Goal: Understand site structure

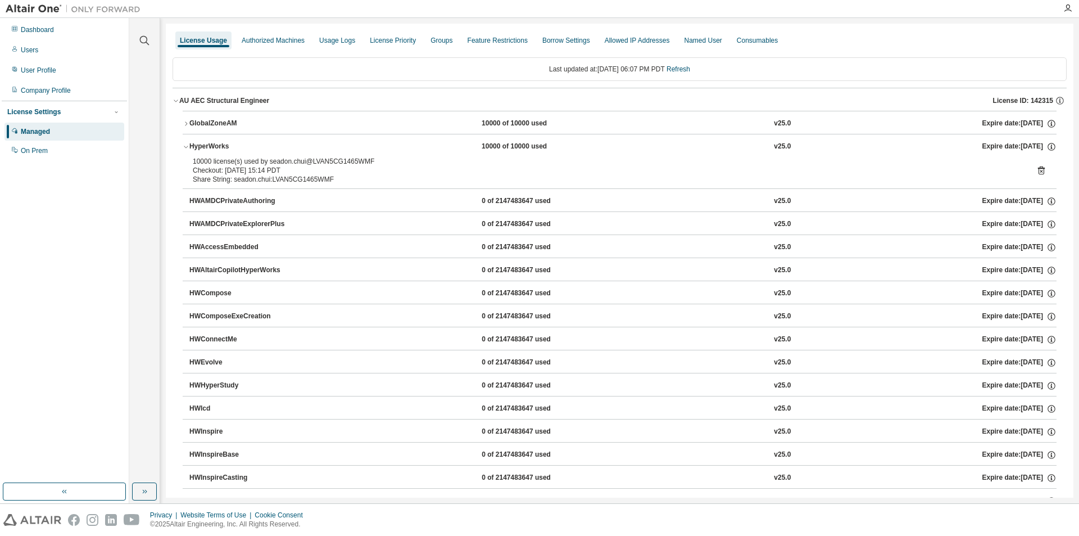
click at [209, 146] on div "HyperWorks" at bounding box center [239, 147] width 101 height 10
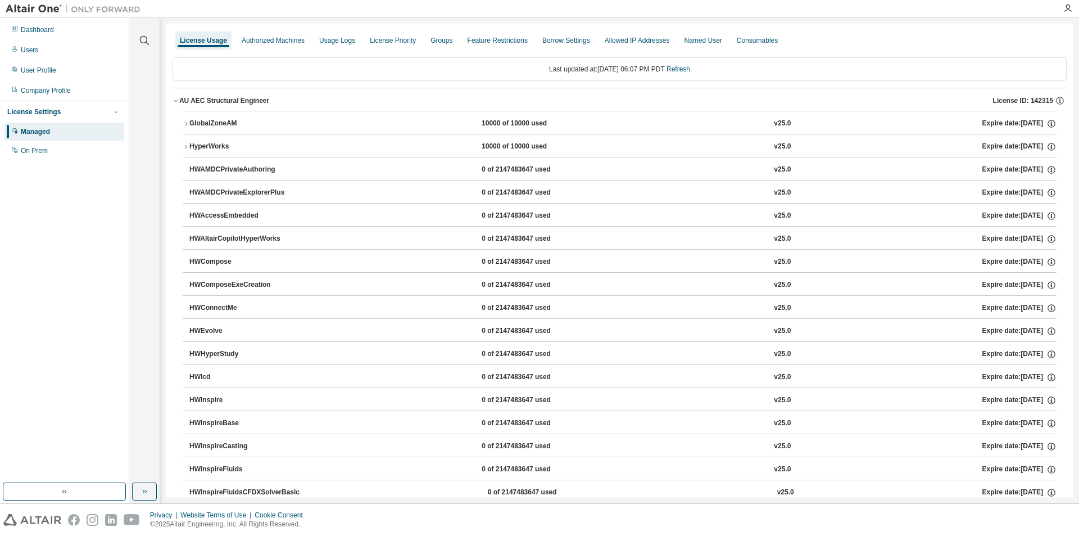
click at [201, 146] on div "HyperWorks" at bounding box center [239, 147] width 101 height 10
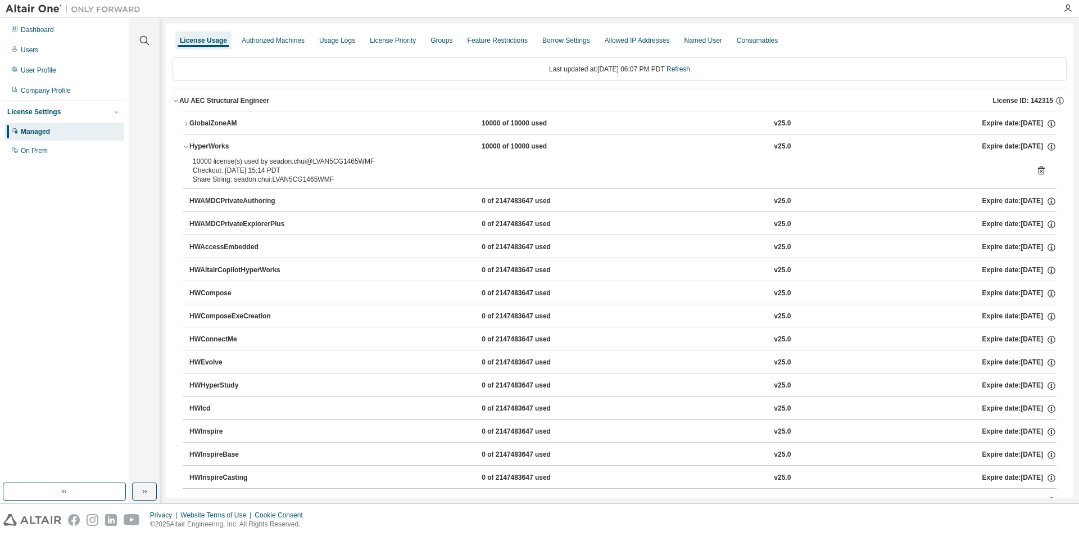
click at [202, 146] on div "HyperWorks" at bounding box center [239, 147] width 101 height 10
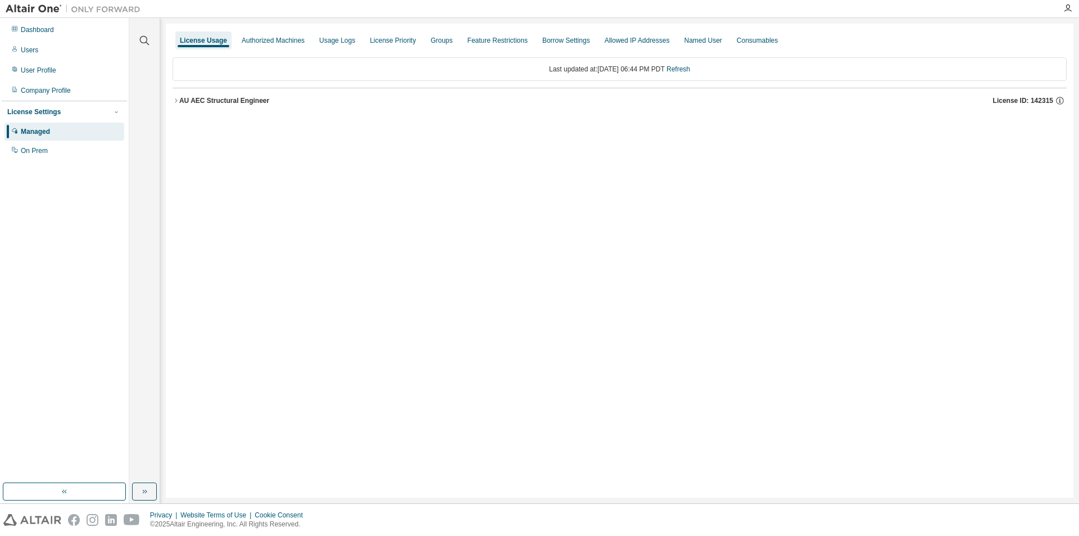
click at [176, 101] on icon "button" at bounding box center [176, 100] width 7 height 7
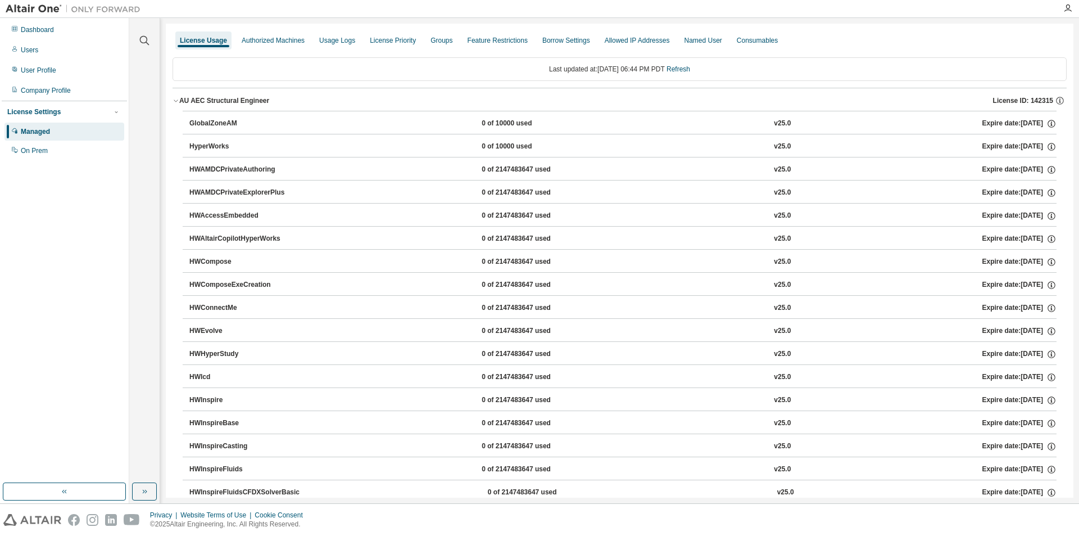
click at [203, 123] on div "GlobalZoneAM" at bounding box center [239, 124] width 101 height 10
click at [230, 121] on div "GlobalZoneAM" at bounding box center [239, 124] width 101 height 10
click at [231, 127] on div "GlobalZoneAM" at bounding box center [239, 124] width 101 height 10
